Goal: Task Accomplishment & Management: Manage account settings

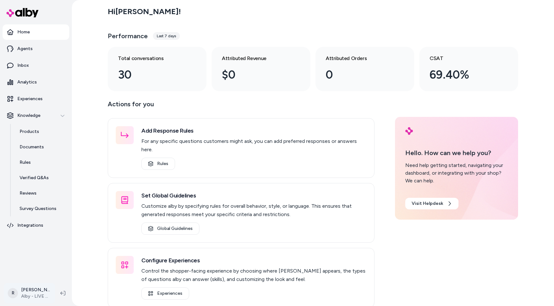
click at [26, 294] on html "Home Agents Inbox Analytics Experiences Knowledge Products Documents Rules Veri…" at bounding box center [277, 153] width 554 height 306
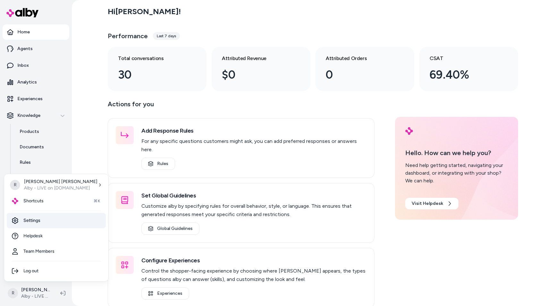
click at [44, 219] on link "Settings" at bounding box center [56, 220] width 99 height 15
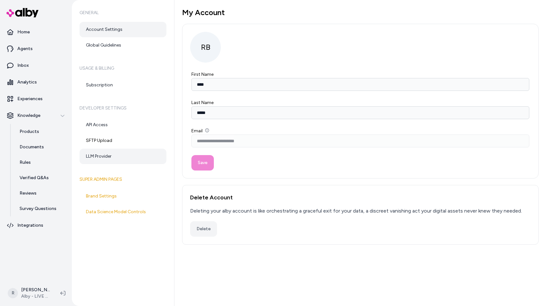
click at [113, 157] on link "LLM Provider" at bounding box center [123, 156] width 87 height 15
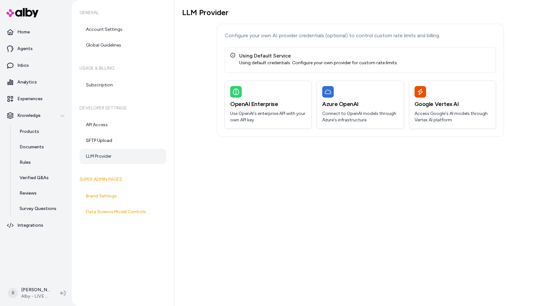
click at [66, 292] on button at bounding box center [63, 293] width 10 height 10
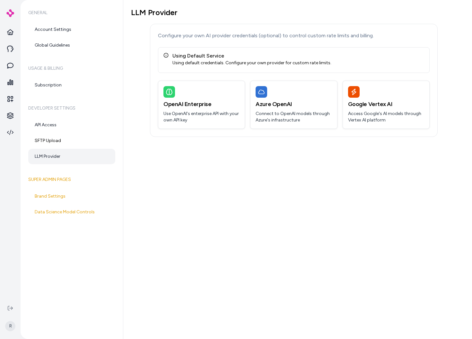
click at [437, 110] on div "Configure your own AI provider credentials (optional) to control custom rate li…" at bounding box center [294, 80] width 288 height 113
click at [402, 109] on div "Google Vertex AI Access Google's AI models through Vertex AI platform" at bounding box center [386, 104] width 86 height 47
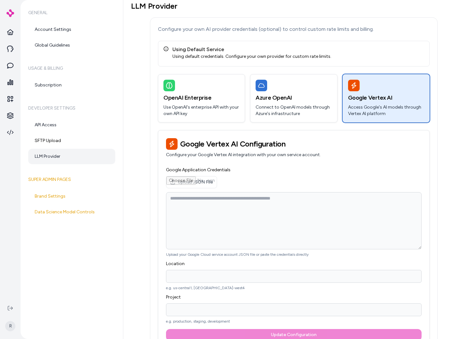
scroll to position [28, 0]
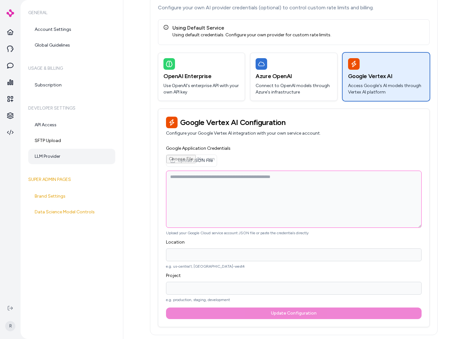
click at [341, 177] on textarea "Google Application Credentials" at bounding box center [293, 198] width 255 height 57
click at [363, 161] on div "Upload JSON File" at bounding box center [293, 160] width 255 height 12
click at [284, 83] on p "Connect to OpenAI models through Azure's infrastructure" at bounding box center [293, 88] width 76 height 13
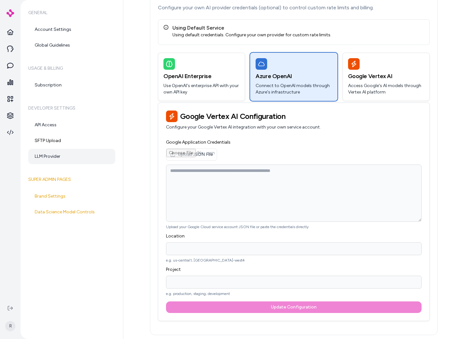
scroll to position [1, 0]
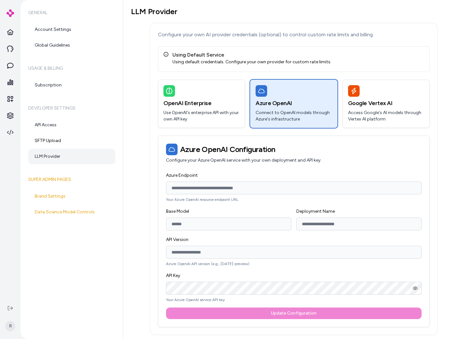
click at [154, 94] on div "Configure your own AI provider credentials (optional) to control custom rate li…" at bounding box center [294, 179] width 288 height 312
click at [170, 97] on div "OpenAI Enterprise Use OpenAI's enterprise API with your own API key" at bounding box center [201, 103] width 86 height 47
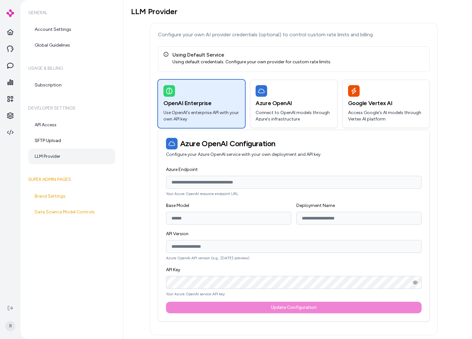
scroll to position [0, 0]
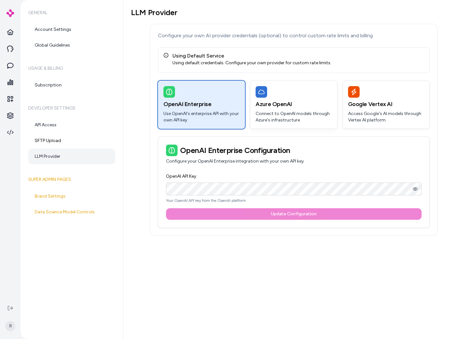
click at [271, 110] on p "Connect to OpenAI models through Azure's infrastructure" at bounding box center [293, 116] width 76 height 13
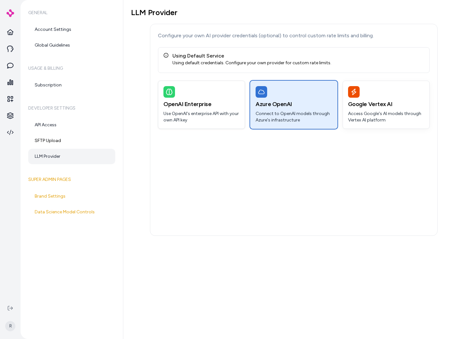
click at [370, 110] on p "Access Google's AI models through Vertex AI platform" at bounding box center [386, 116] width 76 height 13
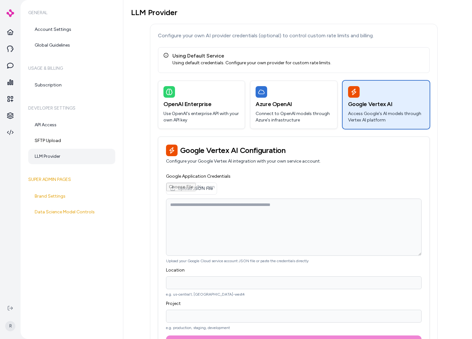
click at [437, 136] on div "LLM Provider Configure your own AI provider credentials (optional) to control c…" at bounding box center [293, 185] width 325 height 355
